Goal: Task Accomplishment & Management: Manage account settings

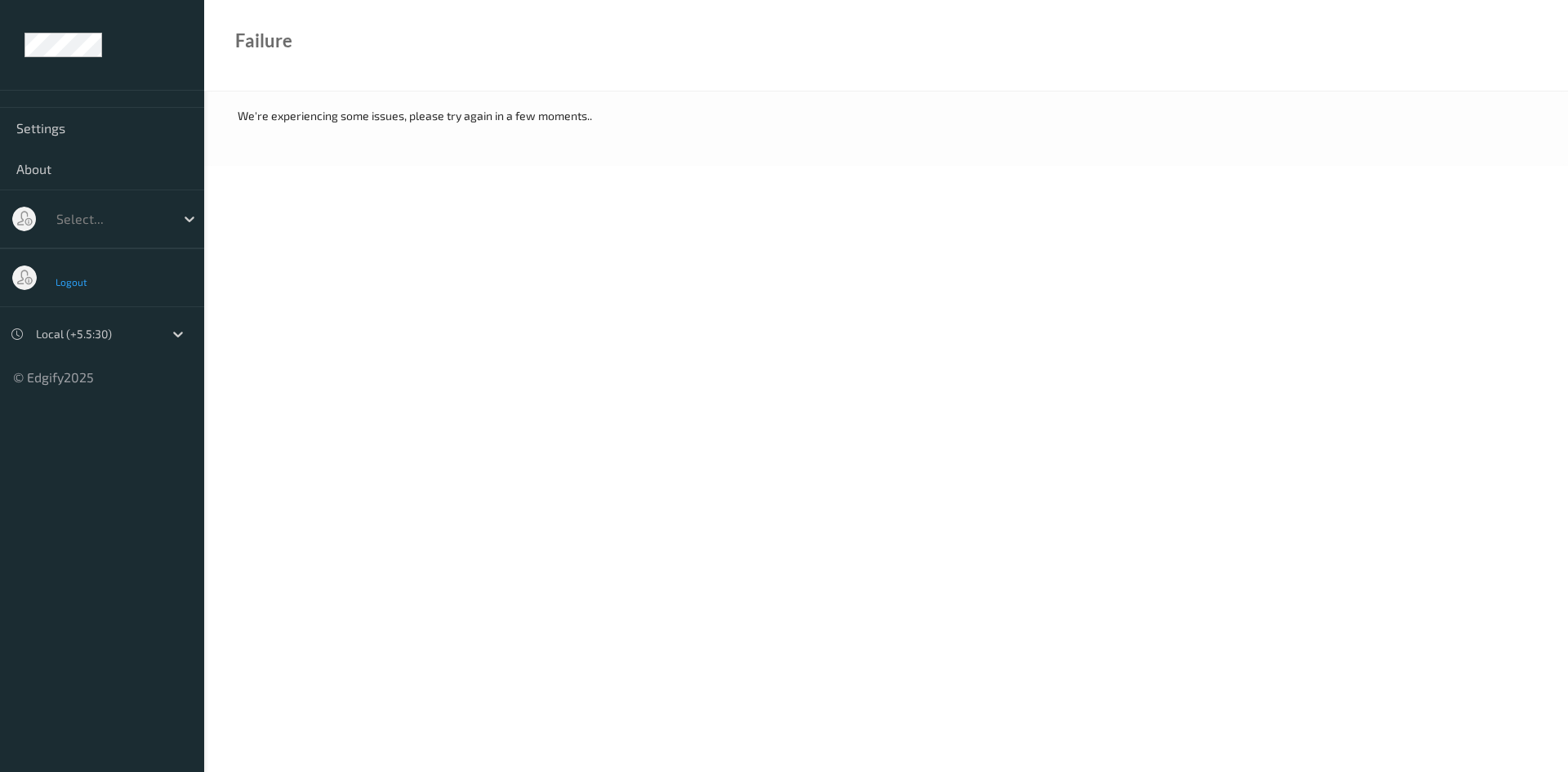
click at [66, 280] on span "Logout" at bounding box center [72, 281] width 33 height 12
click at [72, 279] on span "Logout" at bounding box center [72, 281] width 33 height 12
click at [72, 278] on span "Logout" at bounding box center [72, 281] width 33 height 12
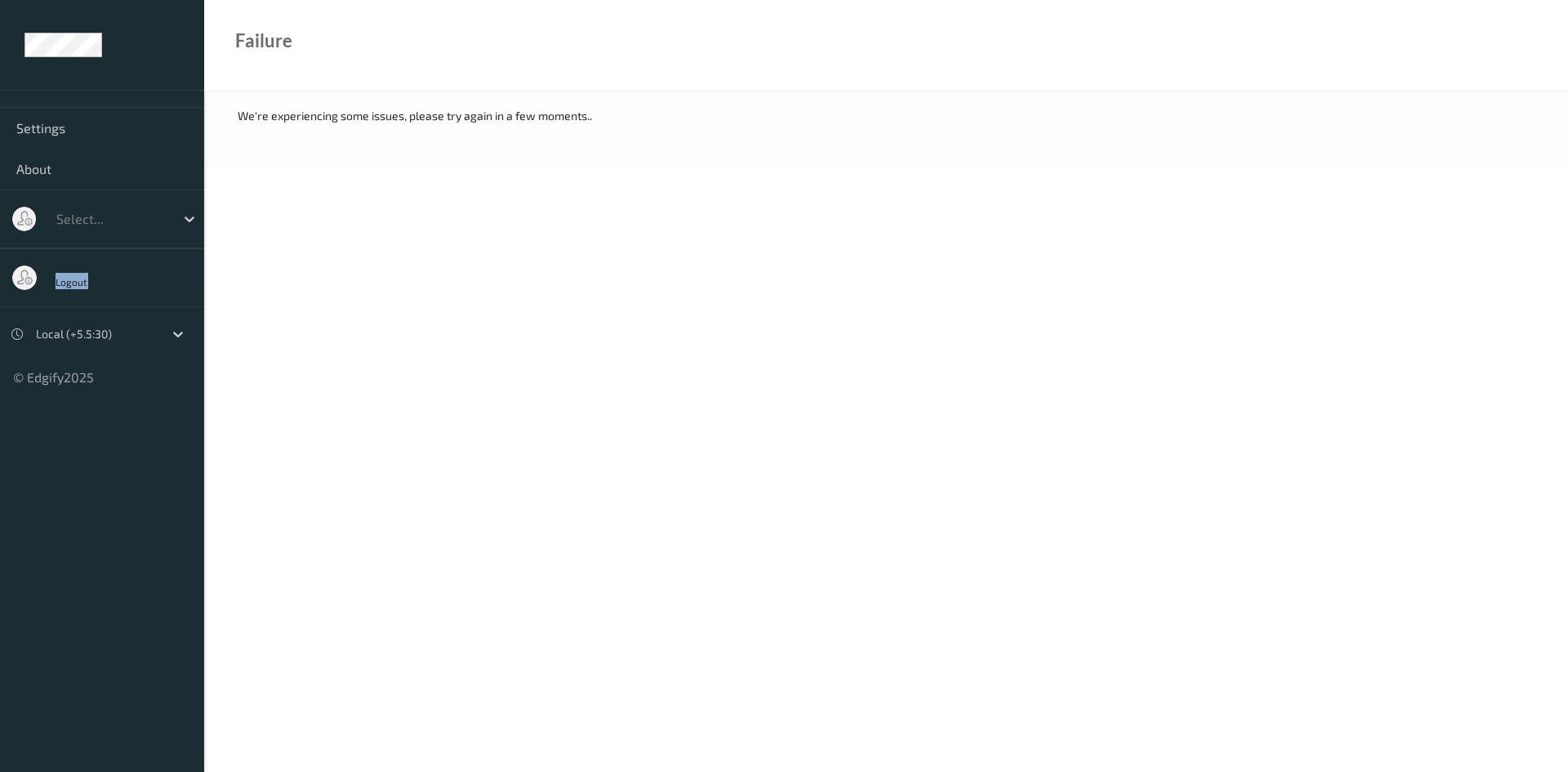
click at [72, 278] on span "Logout" at bounding box center [72, 281] width 33 height 12
click at [484, 357] on body "Settings About Select... Logout Local (+5.5:30) © Edgify 2025 New Dashboard Exp…" at bounding box center [784, 386] width 1568 height 772
